Goal: Task Accomplishment & Management: Use online tool/utility

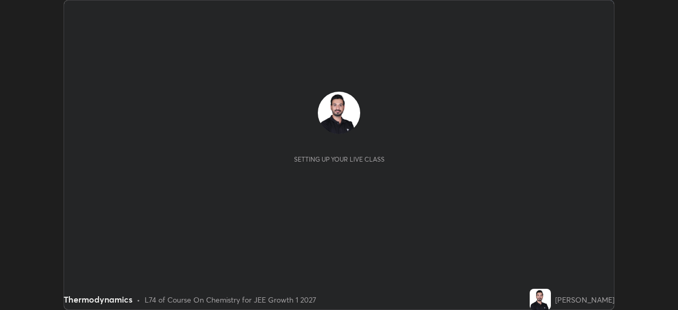
scroll to position [310, 678]
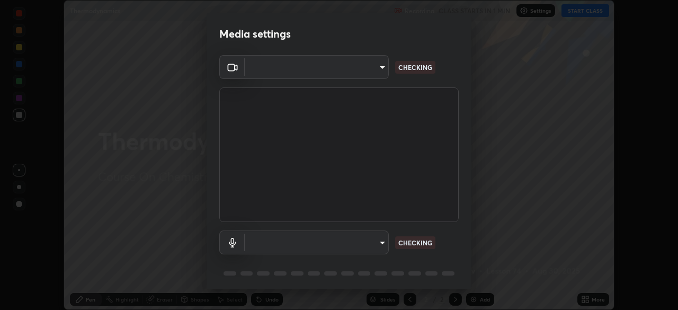
type input "e74ca63ae388f954bfaf6653c56e5440299f2e2585bfa252c10ec08d26b876d3"
click at [366, 246] on body "Erase all Thermodynamics Recording CLASS STARTS IN 1 MIN Settings START CLASS S…" at bounding box center [339, 155] width 678 height 310
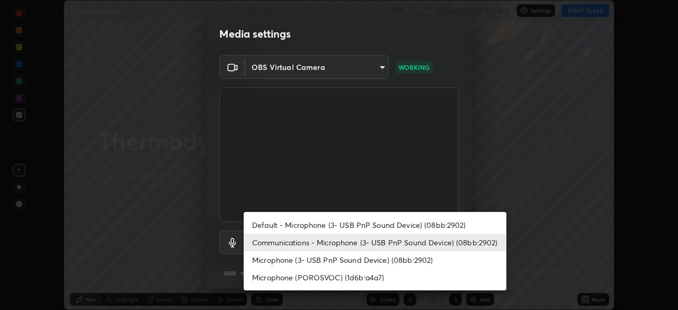
click at [419, 223] on li "Default - Microphone (3- USB PnP Sound Device) (08bb:2902)" at bounding box center [375, 224] width 263 height 17
type input "default"
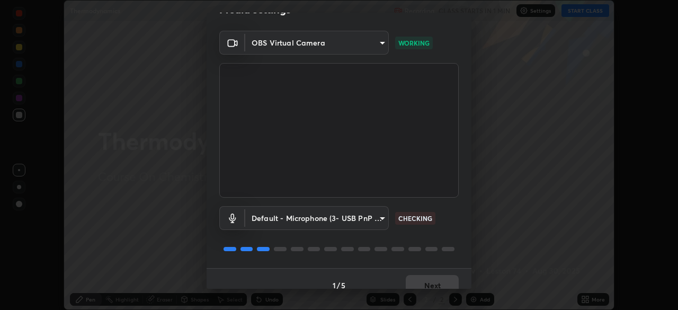
scroll to position [38, 0]
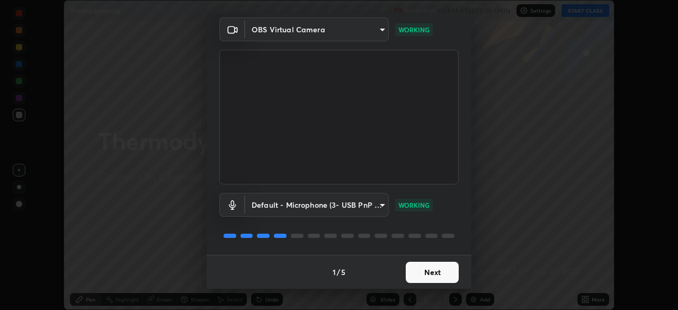
click at [425, 273] on button "Next" at bounding box center [432, 272] width 53 height 21
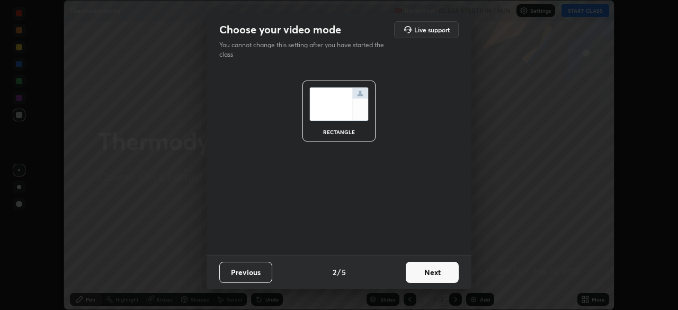
click at [436, 271] on button "Next" at bounding box center [432, 272] width 53 height 21
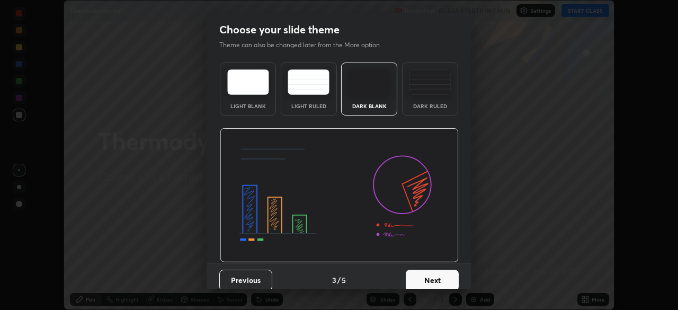
click at [442, 276] on button "Next" at bounding box center [432, 280] width 53 height 21
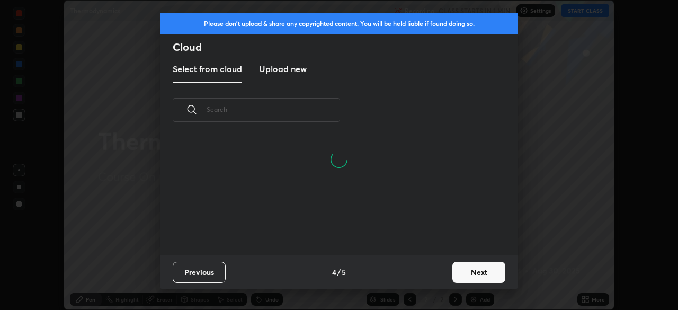
scroll to position [4, 6]
click at [475, 274] on button "Next" at bounding box center [478, 272] width 53 height 21
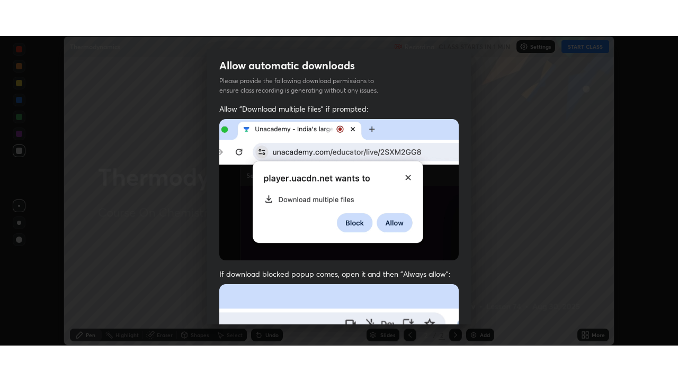
scroll to position [242, 0]
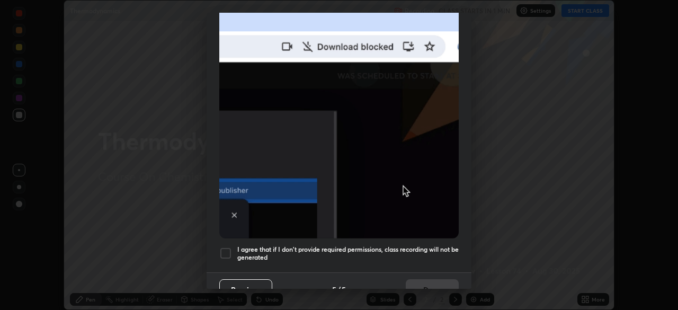
click at [225, 247] on div at bounding box center [225, 253] width 13 height 13
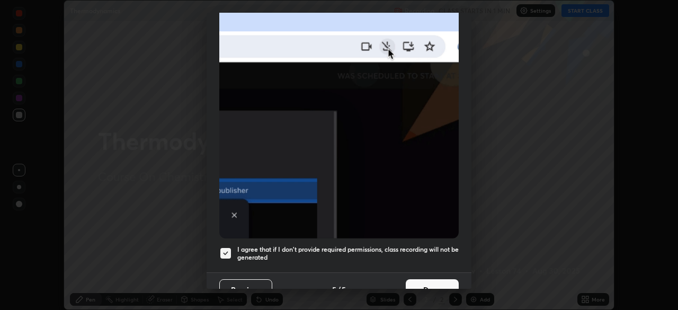
click at [418, 280] on button "Done" at bounding box center [432, 289] width 53 height 21
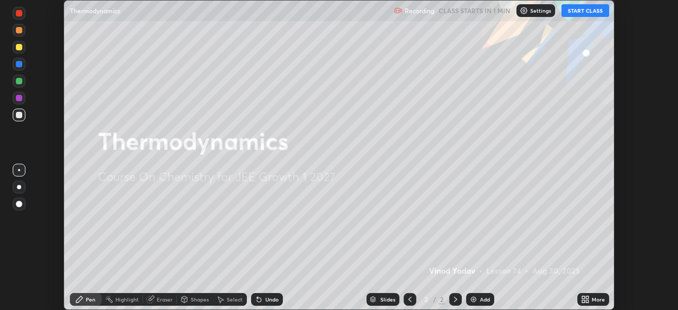
click at [583, 13] on button "START CLASS" at bounding box center [586, 10] width 48 height 13
click at [474, 303] on img at bounding box center [473, 299] width 8 height 8
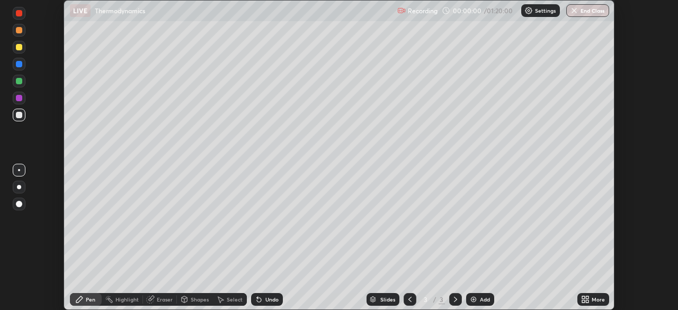
click at [591, 303] on div "More" at bounding box center [594, 299] width 32 height 13
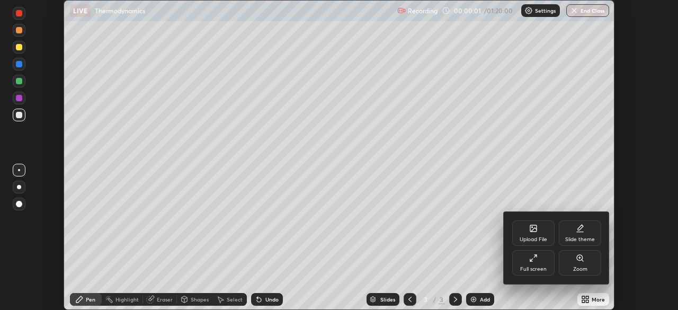
click at [532, 265] on div "Full screen" at bounding box center [533, 262] width 42 height 25
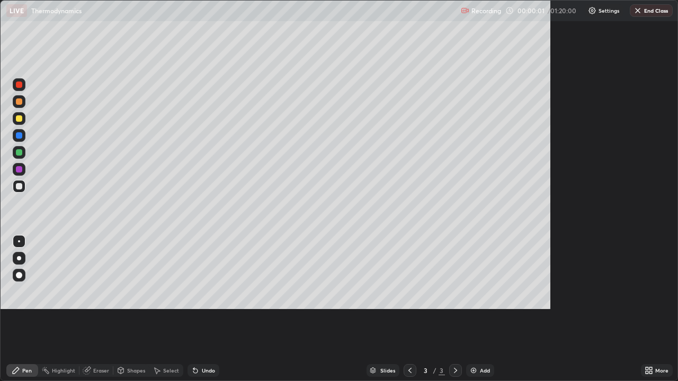
scroll to position [381, 678]
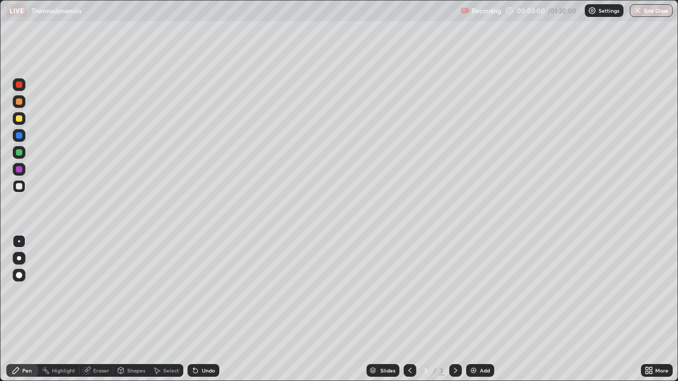
click at [20, 102] on div at bounding box center [19, 102] width 6 height 6
click at [21, 121] on div at bounding box center [19, 119] width 6 height 6
click at [17, 135] on div at bounding box center [19, 135] width 6 height 6
click at [17, 121] on div at bounding box center [19, 119] width 6 height 6
click at [18, 102] on div at bounding box center [19, 102] width 6 height 6
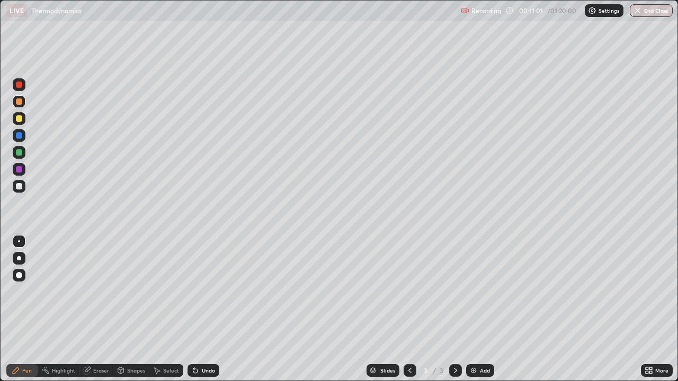
click at [474, 309] on img at bounding box center [473, 371] width 8 height 8
click at [17, 150] on div at bounding box center [19, 152] width 6 height 6
click at [18, 102] on div at bounding box center [19, 102] width 6 height 6
click at [18, 168] on div at bounding box center [19, 169] width 6 height 6
click at [19, 102] on div at bounding box center [19, 102] width 6 height 6
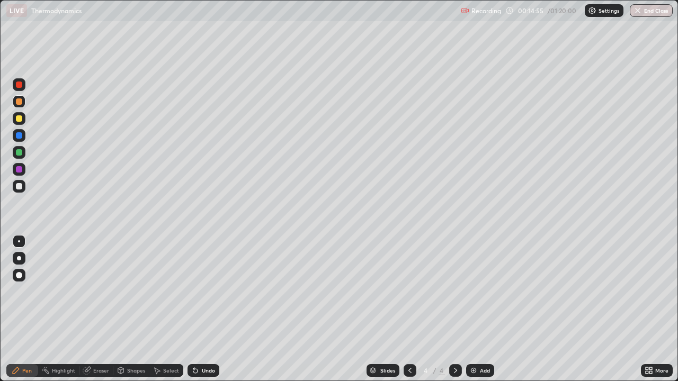
click at [16, 134] on div at bounding box center [19, 135] width 6 height 6
click at [18, 168] on div at bounding box center [19, 169] width 6 height 6
click at [476, 309] on img at bounding box center [473, 371] width 8 height 8
click at [18, 121] on div at bounding box center [19, 119] width 6 height 6
click at [16, 136] on div at bounding box center [19, 135] width 6 height 6
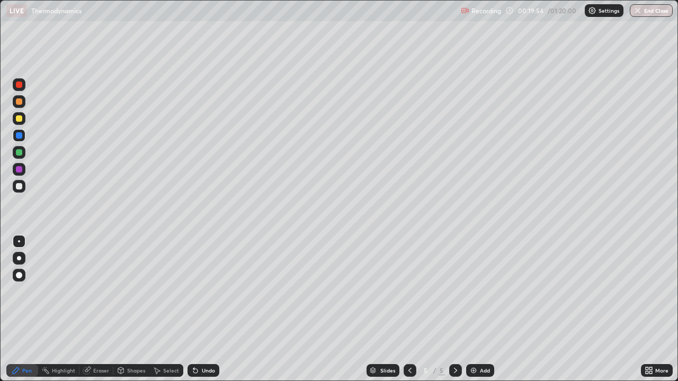
click at [16, 151] on div at bounding box center [19, 152] width 6 height 6
click at [482, 309] on div "Add" at bounding box center [480, 371] width 28 height 13
click at [20, 102] on div at bounding box center [19, 102] width 6 height 6
click at [17, 137] on div at bounding box center [19, 135] width 6 height 6
click at [17, 118] on div at bounding box center [19, 119] width 6 height 6
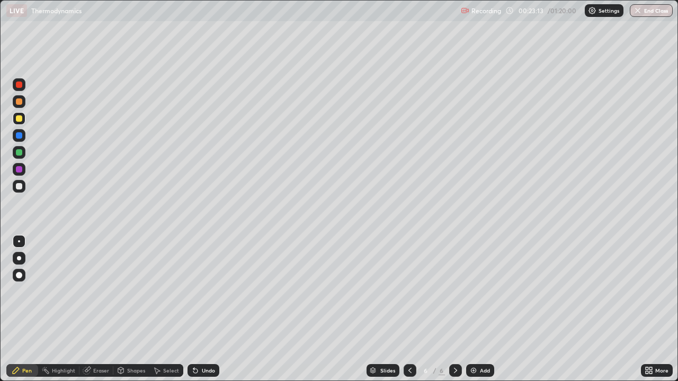
click at [408, 309] on div at bounding box center [410, 371] width 13 height 13
click at [454, 309] on icon at bounding box center [455, 370] width 3 height 5
click at [17, 135] on div at bounding box center [19, 135] width 6 height 6
click at [17, 172] on div at bounding box center [19, 169] width 6 height 6
click at [18, 158] on div at bounding box center [19, 152] width 13 height 13
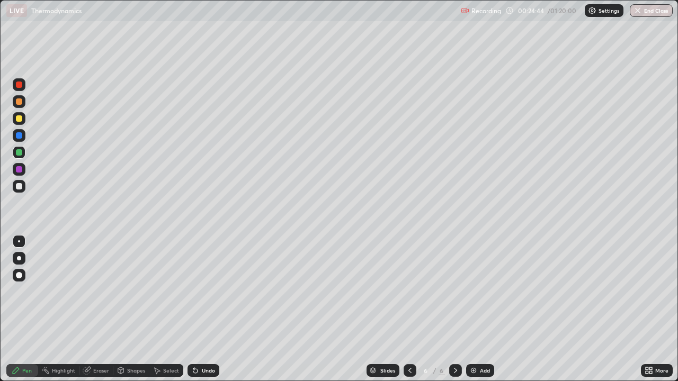
click at [481, 309] on div "Add" at bounding box center [485, 370] width 10 height 5
click at [18, 118] on div at bounding box center [19, 119] width 6 height 6
click at [409, 309] on icon at bounding box center [410, 370] width 3 height 5
click at [454, 309] on icon at bounding box center [455, 370] width 3 height 5
click at [19, 102] on div at bounding box center [19, 102] width 6 height 6
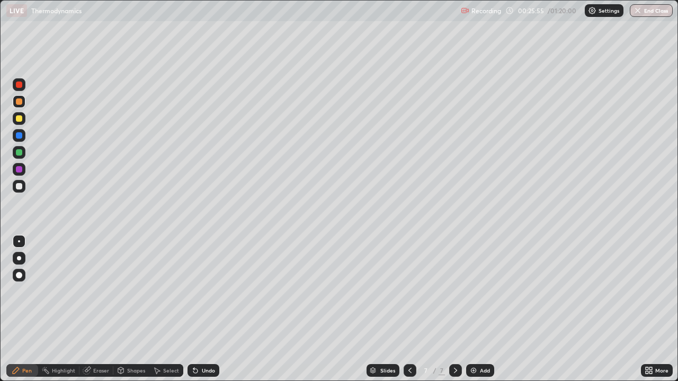
click at [17, 120] on div at bounding box center [19, 119] width 6 height 6
click at [408, 309] on icon at bounding box center [410, 371] width 8 height 8
click at [410, 309] on div at bounding box center [410, 371] width 13 height 13
click at [454, 309] on div at bounding box center [455, 371] width 13 height 13
click at [455, 309] on icon at bounding box center [455, 371] width 8 height 8
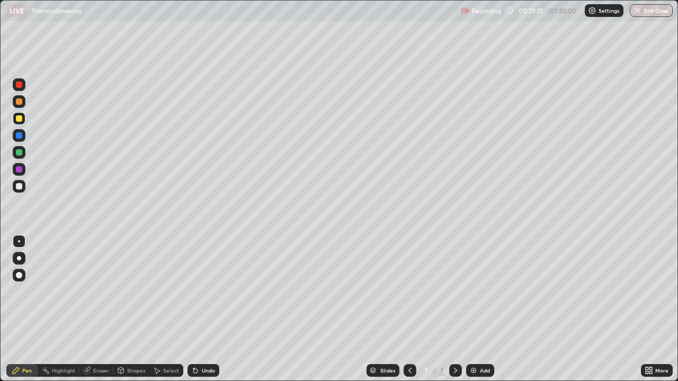
click at [16, 101] on div at bounding box center [19, 102] width 6 height 6
click at [478, 309] on div "Add" at bounding box center [480, 371] width 28 height 13
click at [21, 118] on div at bounding box center [19, 119] width 6 height 6
click at [16, 104] on div at bounding box center [19, 102] width 6 height 6
click at [16, 135] on div at bounding box center [19, 135] width 6 height 6
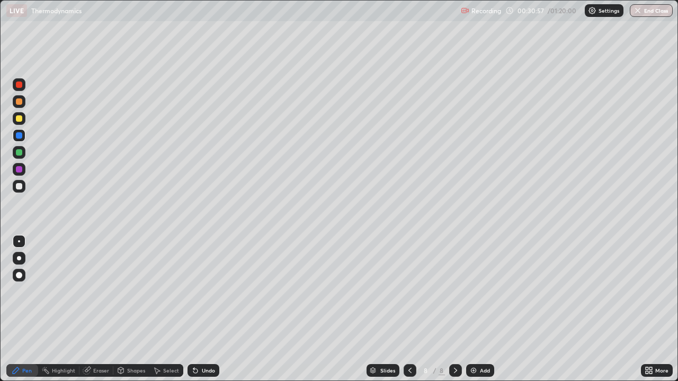
click at [20, 119] on div at bounding box center [19, 119] width 6 height 6
click at [98, 309] on div "Eraser" at bounding box center [101, 370] width 16 height 5
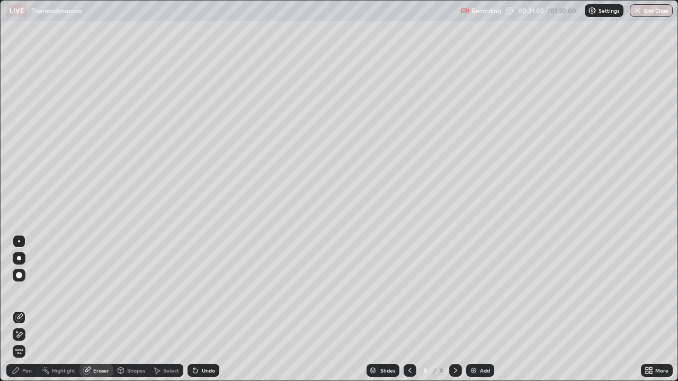
click at [30, 309] on div "Pen" at bounding box center [27, 370] width 10 height 5
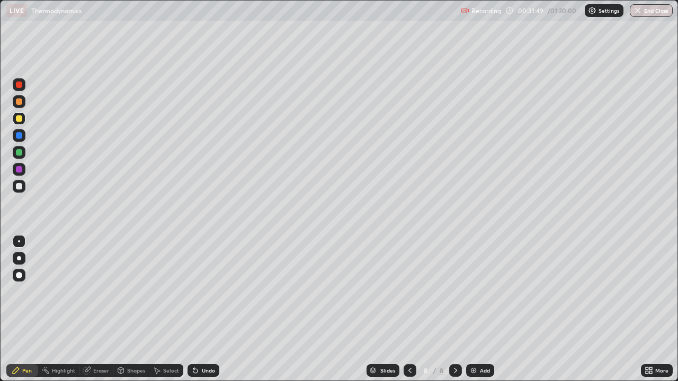
click at [21, 132] on div at bounding box center [19, 135] width 6 height 6
click at [477, 309] on div "Add" at bounding box center [480, 371] width 28 height 13
click at [18, 87] on div at bounding box center [19, 85] width 6 height 6
click at [16, 168] on div at bounding box center [19, 169] width 6 height 6
click at [20, 137] on div at bounding box center [19, 135] width 6 height 6
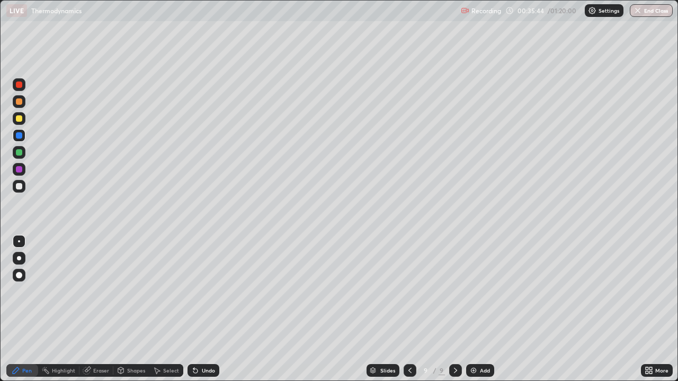
click at [17, 123] on div at bounding box center [19, 118] width 13 height 13
click at [482, 309] on div "Add" at bounding box center [485, 370] width 10 height 5
click at [20, 103] on div at bounding box center [19, 102] width 6 height 6
click at [20, 90] on div at bounding box center [19, 84] width 13 height 13
click at [20, 147] on div at bounding box center [19, 152] width 13 height 13
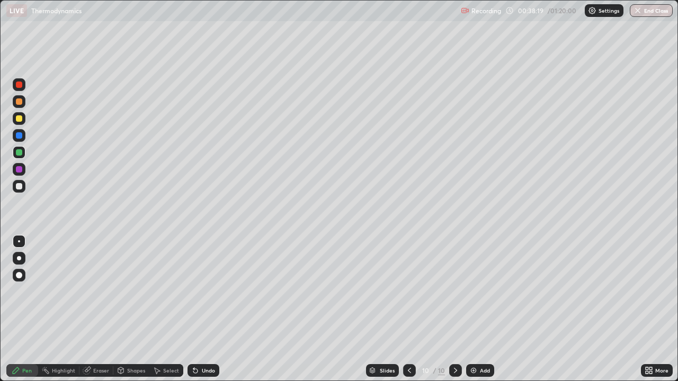
click at [477, 309] on div "Add" at bounding box center [480, 371] width 28 height 13
click at [20, 170] on div at bounding box center [19, 169] width 6 height 6
click at [409, 309] on icon at bounding box center [410, 370] width 3 height 5
click at [409, 309] on icon at bounding box center [410, 371] width 8 height 8
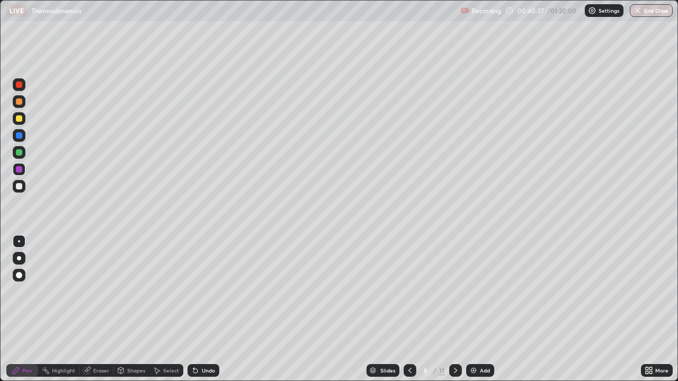
click at [409, 309] on icon at bounding box center [410, 370] width 3 height 5
click at [407, 309] on icon at bounding box center [410, 371] width 8 height 8
click at [406, 309] on icon at bounding box center [410, 371] width 8 height 8
click at [450, 309] on div at bounding box center [455, 371] width 13 height 13
click at [454, 309] on icon at bounding box center [455, 370] width 3 height 5
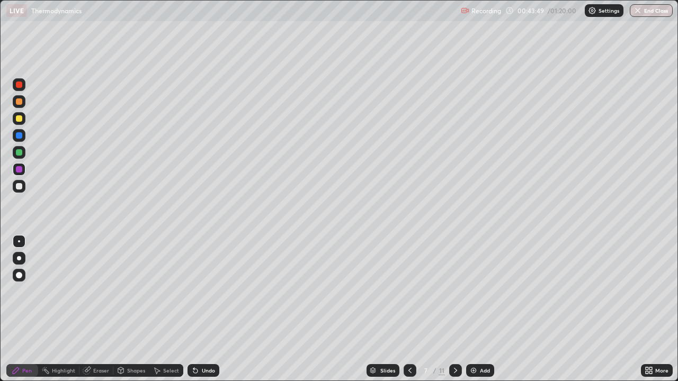
click at [451, 309] on icon at bounding box center [455, 371] width 8 height 8
click at [409, 309] on icon at bounding box center [410, 371] width 8 height 8
click at [454, 309] on icon at bounding box center [455, 371] width 8 height 8
click at [454, 309] on icon at bounding box center [455, 370] width 3 height 5
click at [451, 309] on icon at bounding box center [455, 371] width 8 height 8
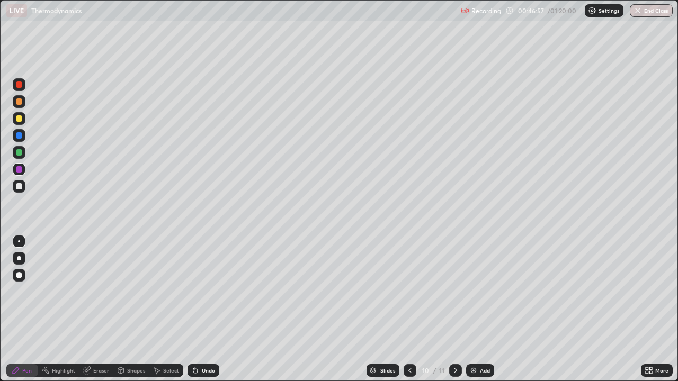
click at [409, 309] on icon at bounding box center [410, 371] width 8 height 8
click at [455, 309] on icon at bounding box center [455, 371] width 8 height 8
click at [453, 309] on icon at bounding box center [455, 371] width 8 height 8
click at [17, 84] on div at bounding box center [19, 85] width 6 height 6
click at [22, 154] on div at bounding box center [19, 152] width 6 height 6
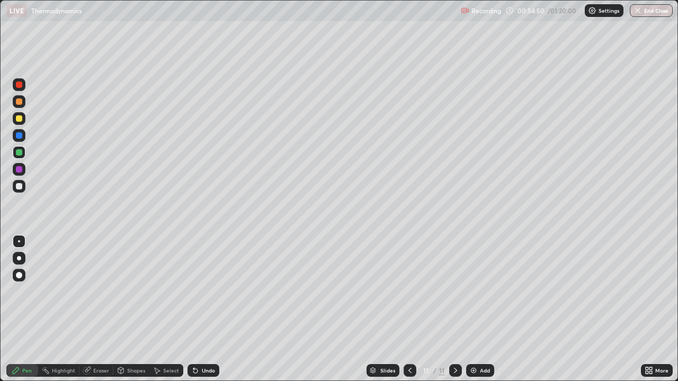
click at [476, 309] on img at bounding box center [473, 371] width 8 height 8
click at [20, 102] on div at bounding box center [19, 102] width 6 height 6
click at [20, 153] on div at bounding box center [19, 152] width 6 height 6
click at [17, 85] on div at bounding box center [19, 85] width 6 height 6
click at [409, 309] on icon at bounding box center [410, 371] width 8 height 8
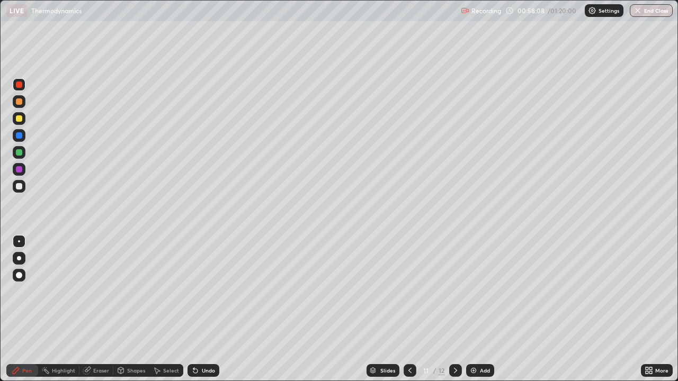
click at [410, 309] on icon at bounding box center [410, 370] width 3 height 5
click at [409, 309] on icon at bounding box center [410, 370] width 3 height 5
click at [404, 309] on div at bounding box center [410, 371] width 13 height 13
click at [455, 309] on icon at bounding box center [455, 371] width 8 height 8
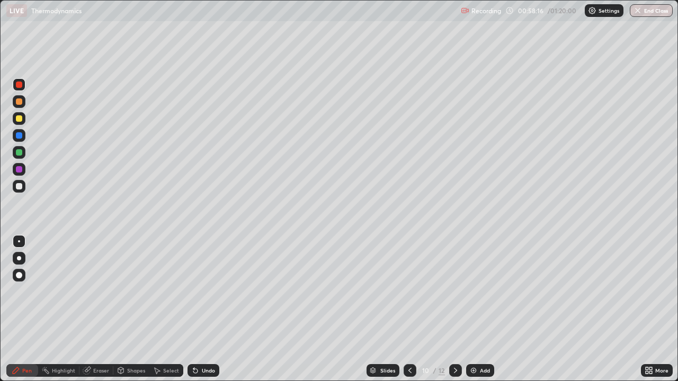
click at [407, 309] on icon at bounding box center [410, 371] width 8 height 8
click at [410, 309] on icon at bounding box center [410, 371] width 8 height 8
click at [407, 309] on icon at bounding box center [410, 371] width 8 height 8
click at [409, 309] on icon at bounding box center [410, 371] width 8 height 8
click at [455, 309] on icon at bounding box center [455, 371] width 8 height 8
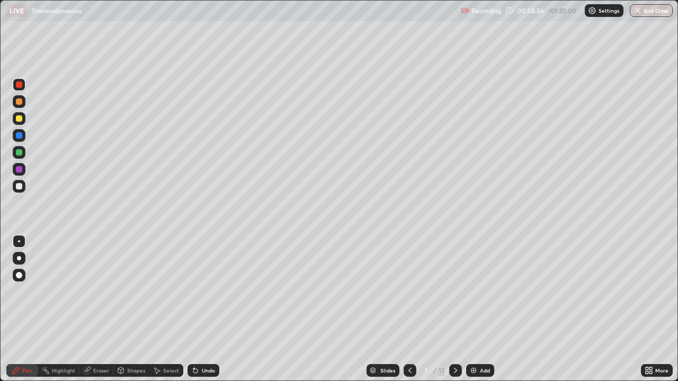
click at [455, 309] on icon at bounding box center [455, 371] width 8 height 8
click at [449, 309] on div at bounding box center [455, 371] width 13 height 13
click at [451, 309] on icon at bounding box center [455, 371] width 8 height 8
click at [449, 309] on div at bounding box center [455, 371] width 13 height 13
click at [455, 309] on icon at bounding box center [455, 371] width 8 height 8
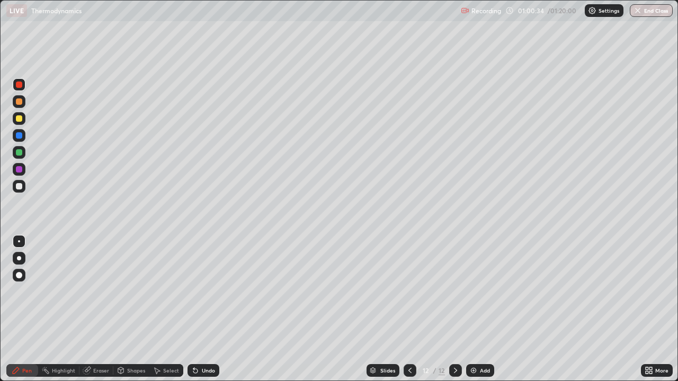
click at [477, 309] on div "Add" at bounding box center [480, 371] width 28 height 13
click at [18, 119] on div at bounding box center [19, 119] width 6 height 6
click at [18, 103] on div at bounding box center [19, 102] width 6 height 6
click at [18, 86] on div at bounding box center [19, 85] width 6 height 6
click at [477, 309] on div "Add" at bounding box center [480, 371] width 28 height 13
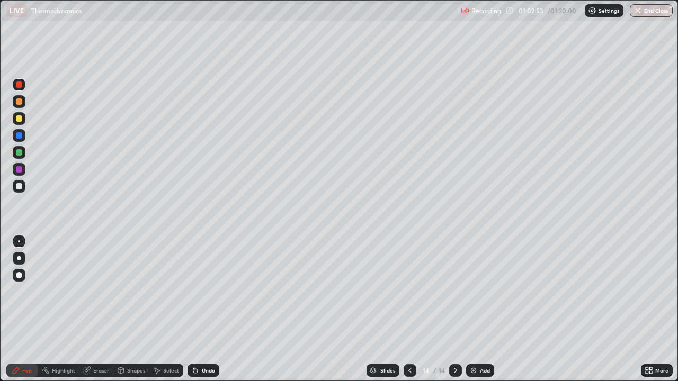
click at [19, 119] on div at bounding box center [19, 119] width 6 height 6
click at [19, 104] on div at bounding box center [19, 102] width 6 height 6
click at [18, 121] on div at bounding box center [19, 119] width 6 height 6
click at [95, 309] on div "Eraser" at bounding box center [96, 371] width 34 height 13
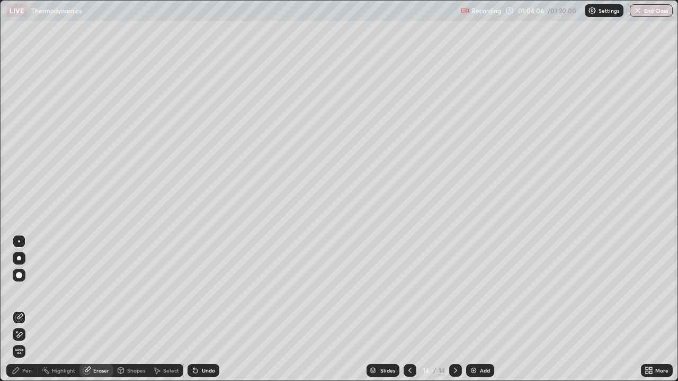
click at [31, 309] on div "Pen" at bounding box center [27, 370] width 10 height 5
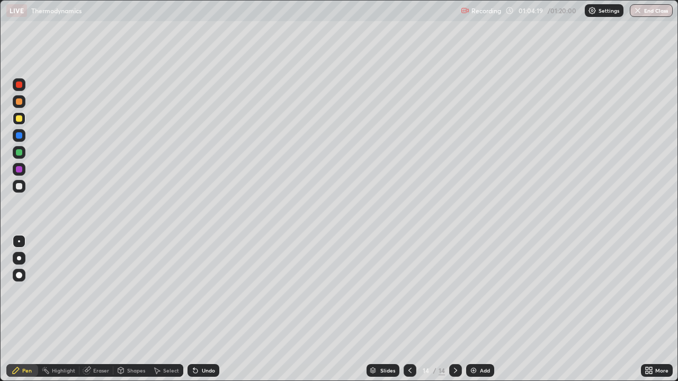
click at [20, 153] on div at bounding box center [19, 152] width 6 height 6
click at [480, 309] on div "Add" at bounding box center [485, 370] width 10 height 5
click at [15, 135] on div at bounding box center [19, 135] width 13 height 13
click at [21, 168] on div at bounding box center [19, 169] width 6 height 6
click at [102, 309] on div "Eraser" at bounding box center [101, 370] width 16 height 5
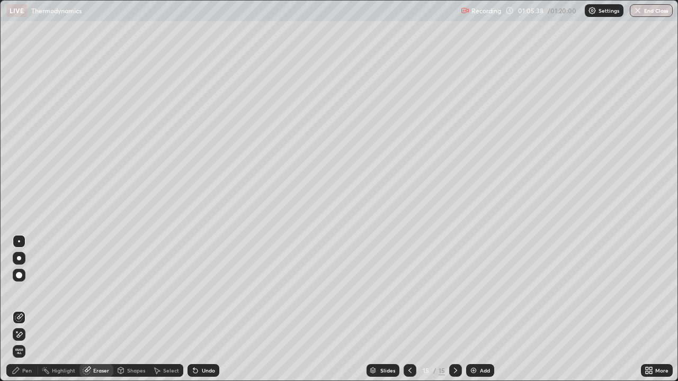
click at [30, 309] on div "Pen" at bounding box center [22, 371] width 32 height 13
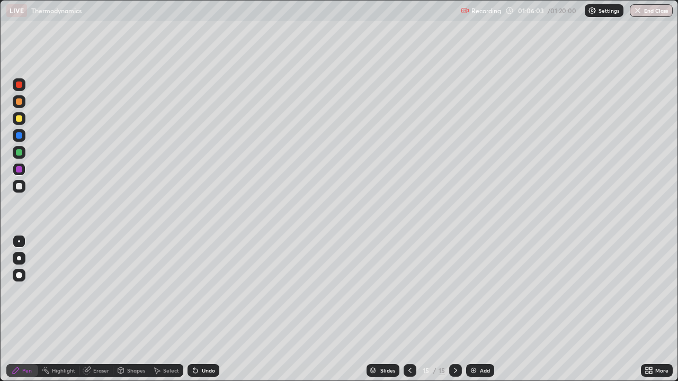
click at [19, 153] on div at bounding box center [19, 152] width 6 height 6
click at [19, 101] on div at bounding box center [19, 102] width 6 height 6
click at [408, 309] on icon at bounding box center [410, 371] width 8 height 8
click at [455, 309] on icon at bounding box center [455, 371] width 8 height 8
click at [409, 309] on icon at bounding box center [410, 371] width 8 height 8
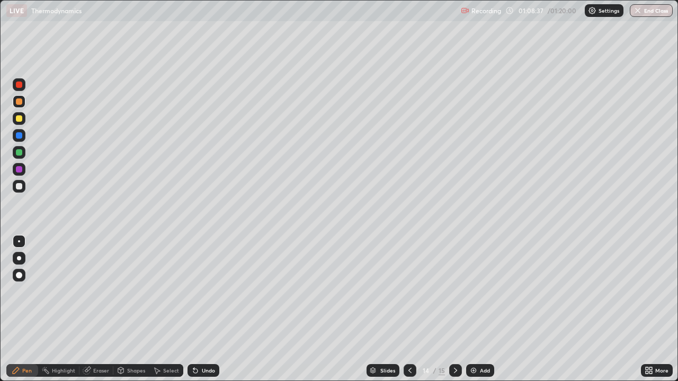
click at [409, 309] on icon at bounding box center [410, 371] width 8 height 8
click at [410, 309] on icon at bounding box center [410, 370] width 3 height 5
click at [455, 309] on icon at bounding box center [455, 371] width 8 height 8
click at [454, 309] on div at bounding box center [455, 371] width 13 height 13
click at [17, 172] on div at bounding box center [19, 169] width 6 height 6
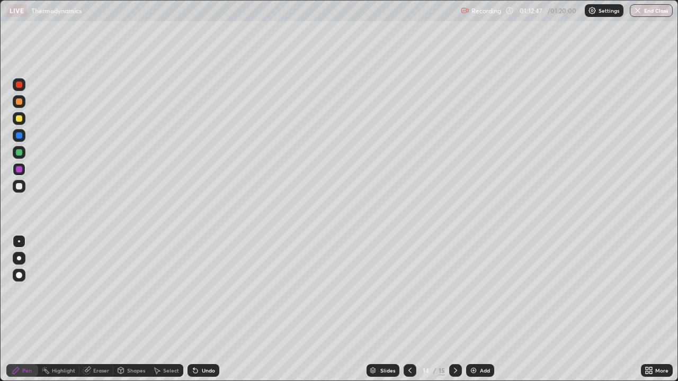
click at [16, 155] on div at bounding box center [19, 152] width 13 height 13
click at [17, 152] on div at bounding box center [19, 152] width 6 height 6
click at [18, 119] on div at bounding box center [19, 119] width 6 height 6
click at [100, 309] on div "Eraser" at bounding box center [101, 370] width 16 height 5
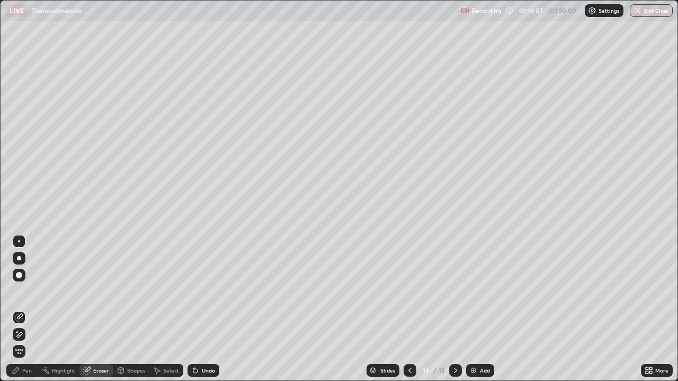
click at [16, 277] on div at bounding box center [19, 275] width 6 height 6
click at [29, 309] on div "Pen" at bounding box center [27, 370] width 10 height 5
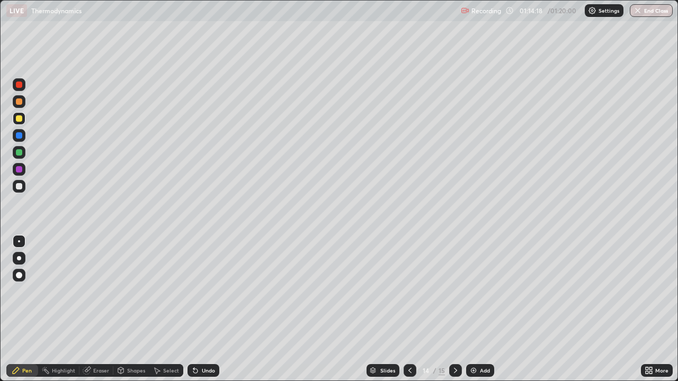
click at [454, 309] on icon at bounding box center [455, 371] width 8 height 8
click at [484, 309] on div "Add" at bounding box center [485, 370] width 10 height 5
click at [20, 103] on div at bounding box center [19, 102] width 6 height 6
click at [96, 309] on div "Eraser" at bounding box center [101, 370] width 16 height 5
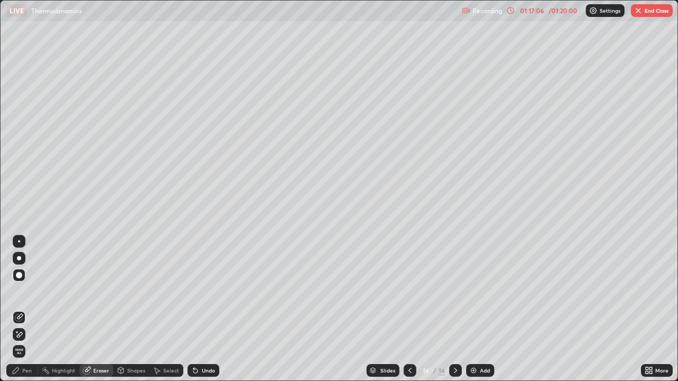
click at [28, 309] on div "Pen" at bounding box center [27, 370] width 10 height 5
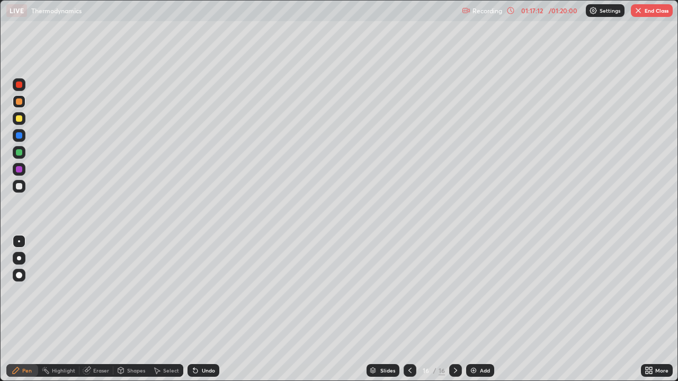
click at [20, 121] on div at bounding box center [19, 119] width 6 height 6
click at [18, 101] on div at bounding box center [19, 102] width 6 height 6
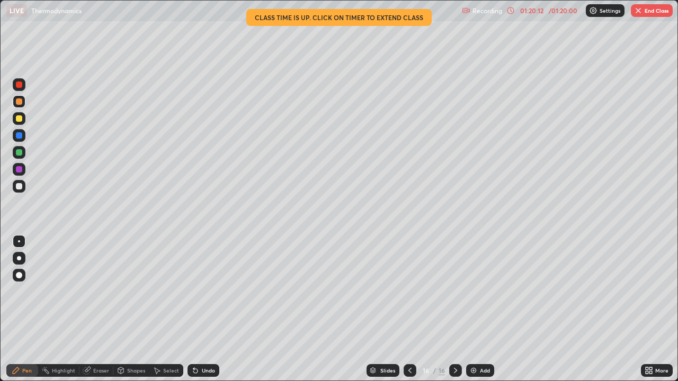
click at [653, 11] on button "End Class" at bounding box center [652, 10] width 42 height 13
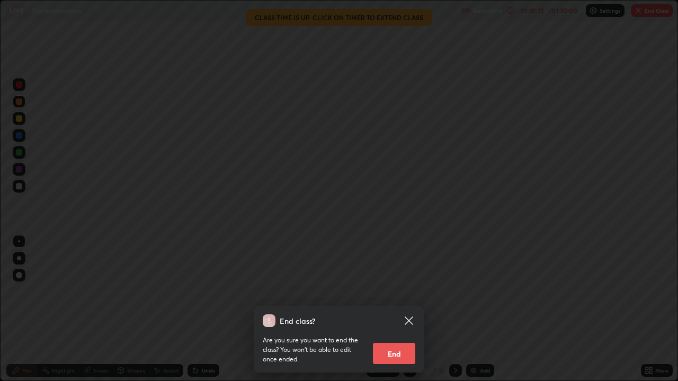
click at [393, 309] on button "End" at bounding box center [394, 353] width 42 height 21
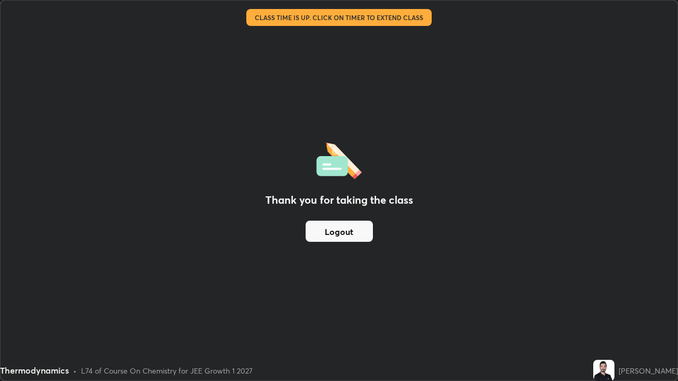
click at [345, 230] on button "Logout" at bounding box center [339, 231] width 67 height 21
